Goal: Information Seeking & Learning: Learn about a topic

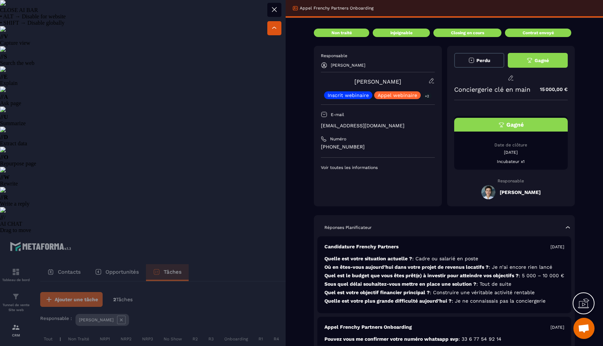
select select "******"
click at [427, 95] on p "+2" at bounding box center [426, 95] width 9 height 7
click at [234, 222] on div at bounding box center [301, 173] width 603 height 346
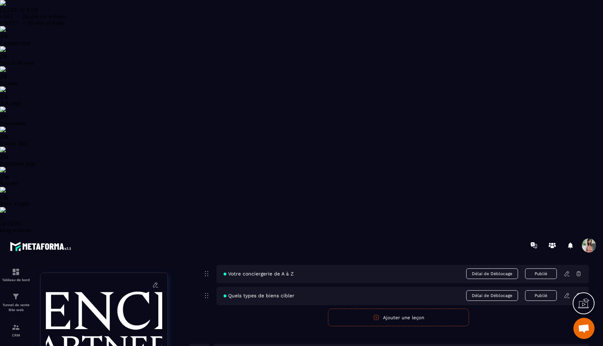
scroll to position [152, 0]
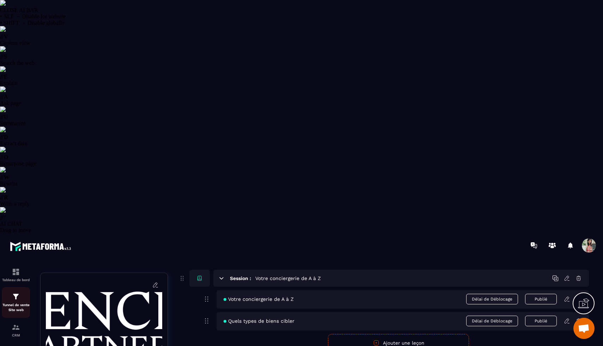
click at [14, 303] on p "Tunnel de vente Site web" at bounding box center [16, 308] width 28 height 10
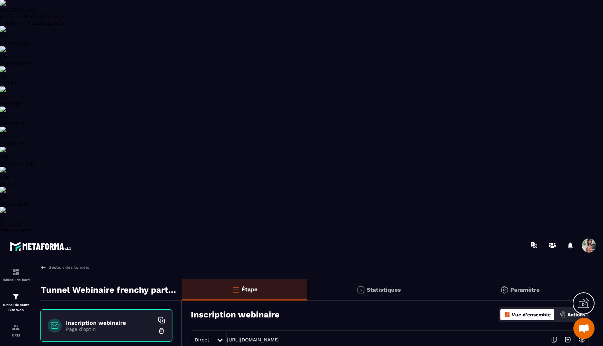
click at [551, 333] on icon at bounding box center [554, 339] width 13 height 13
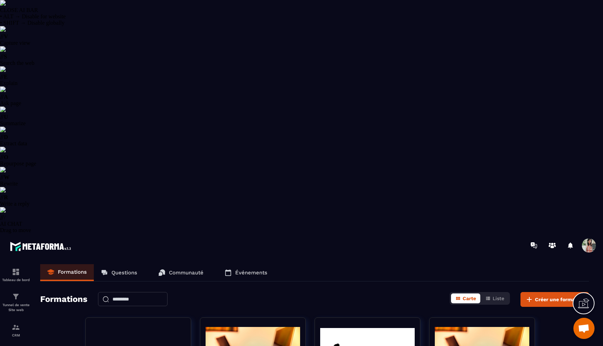
click at [127, 269] on p "Questions" at bounding box center [124, 272] width 26 height 6
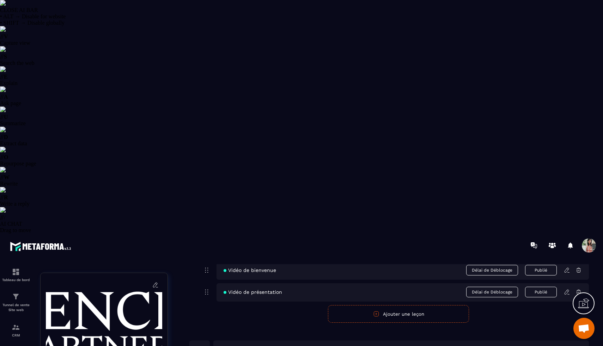
scroll to position [80, 0]
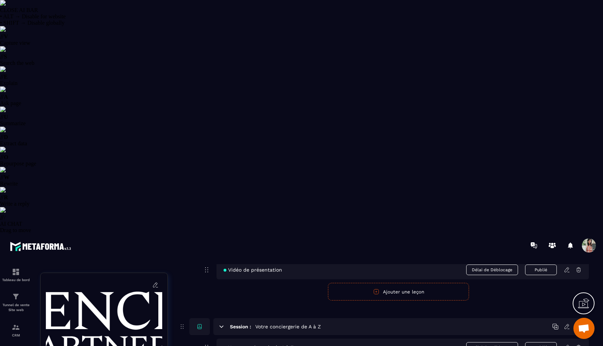
scroll to position [127, 0]
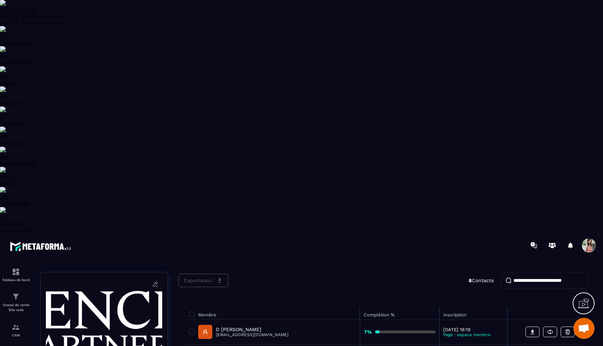
scroll to position [44, 0]
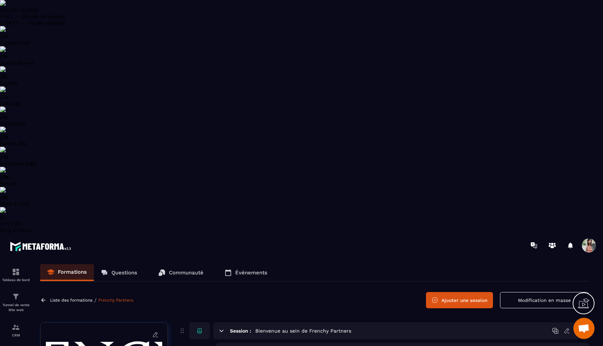
click at [136, 264] on link "Questions" at bounding box center [119, 272] width 50 height 17
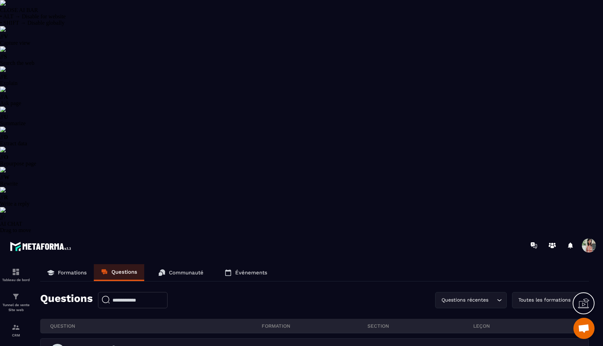
click at [166, 264] on link "Communauté" at bounding box center [180, 272] width 59 height 17
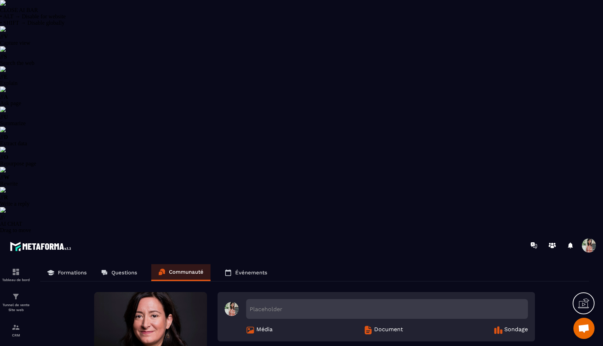
click at [259, 264] on div "Formations Questions Communauté Événements" at bounding box center [314, 272] width 549 height 17
click at [256, 264] on div "Formations Questions Communauté Événements" at bounding box center [314, 272] width 549 height 17
click at [249, 269] on p "Événements" at bounding box center [251, 272] width 32 height 6
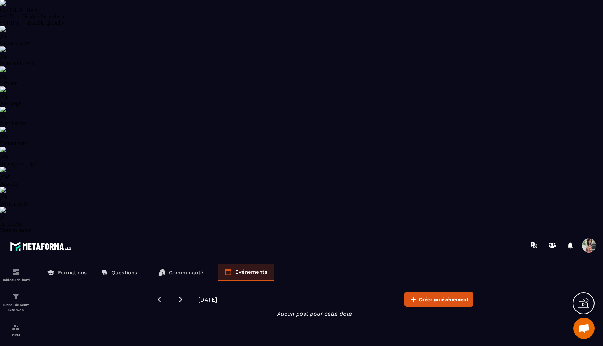
click at [61, 269] on p "Formations" at bounding box center [72, 272] width 29 height 6
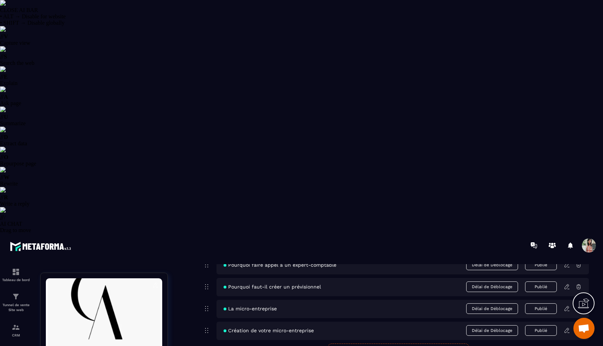
scroll to position [750, 0]
click at [570, 326] on icon at bounding box center [567, 329] width 6 height 6
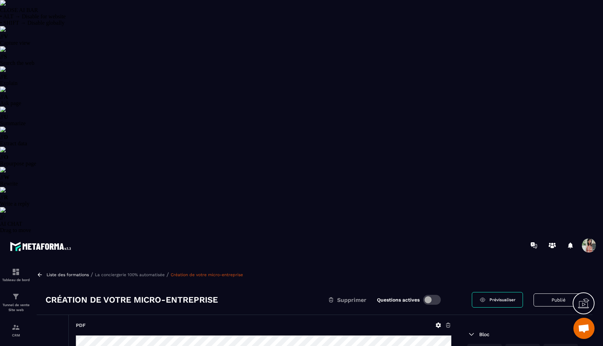
click at [436, 323] on icon at bounding box center [438, 325] width 5 height 5
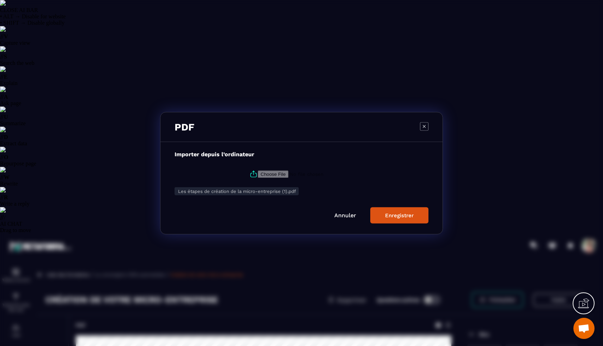
click at [276, 193] on span "Les étapes de création de la micro-entreprise (1).pdf" at bounding box center [237, 190] width 118 height 5
click at [422, 127] on icon "Modal window" at bounding box center [424, 126] width 8 height 8
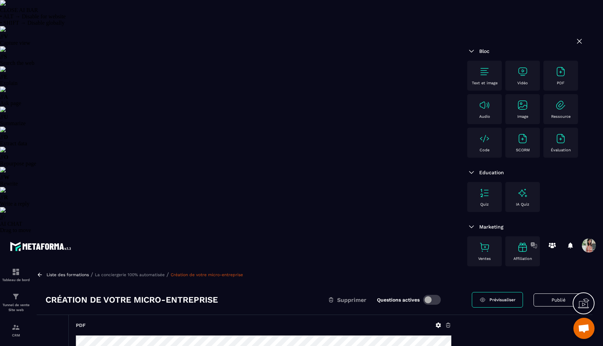
scroll to position [218, 0]
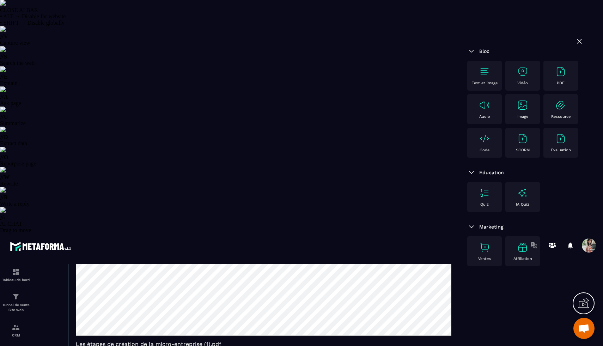
click at [165, 341] on span "Les étapes de création de la micro-entreprise (1).pdf" at bounding box center [263, 344] width 375 height 7
click at [111, 341] on span "Les étapes de création de la micro-entreprise (1).pdf" at bounding box center [263, 344] width 375 height 7
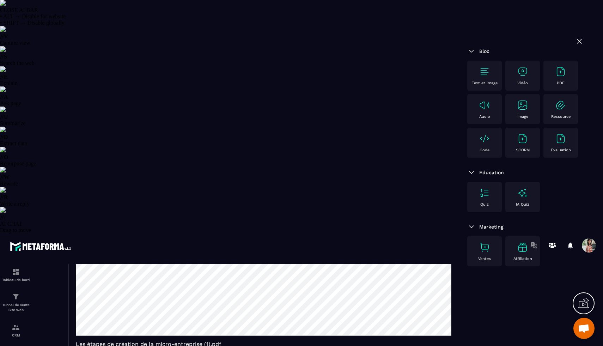
click at [111, 341] on span "Les étapes de création de la micro-entreprise (1).pdf" at bounding box center [263, 344] width 375 height 7
click at [107, 341] on span "Les étapes de création de la micro-entreprise (1).pdf" at bounding box center [263, 344] width 375 height 7
click at [103, 341] on span "Les étapes de création de la micro-entreprise (1).pdf" at bounding box center [263, 344] width 375 height 7
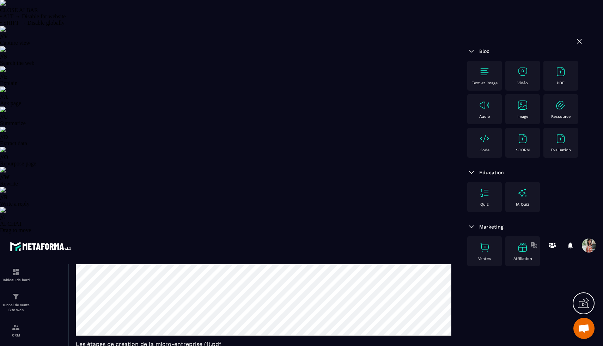
click at [103, 341] on span "Les étapes de création de la micro-entreprise (1).pdf" at bounding box center [263, 344] width 375 height 7
click at [198, 341] on span "Les étapes de création de la micro-entreprise (1).pdf" at bounding box center [263, 344] width 375 height 7
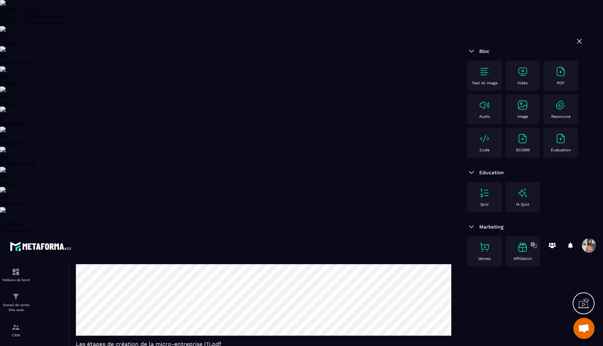
click at [198, 341] on span "Les étapes de création de la micro-entreprise (1).pdf" at bounding box center [263, 344] width 375 height 7
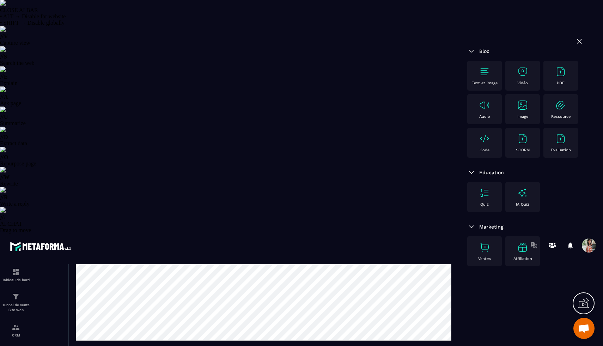
click at [116, 346] on span "Les étapes de création de la micro-entreprise (1).pdf" at bounding box center [263, 349] width 375 height 7
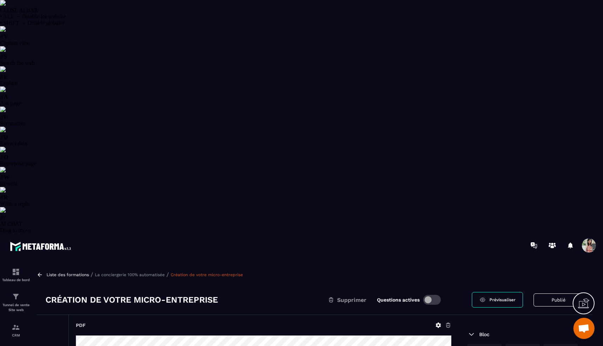
click at [103, 294] on h3 "Création de votre micro-entreprise" at bounding box center [131, 299] width 172 height 11
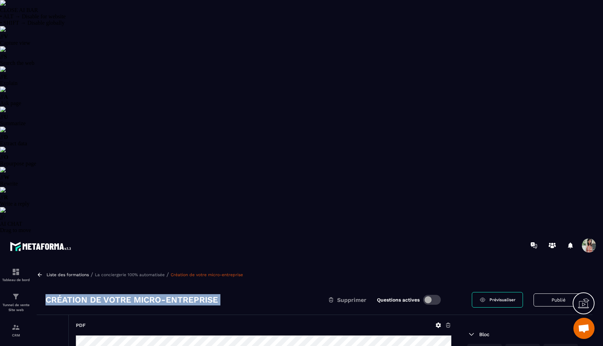
click at [103, 294] on h3 "Création de votre micro-entreprise" at bounding box center [131, 299] width 172 height 11
copy div "Création de votre micro-entreprise"
click at [41, 271] on icon at bounding box center [40, 274] width 6 height 6
